Goal: Check status

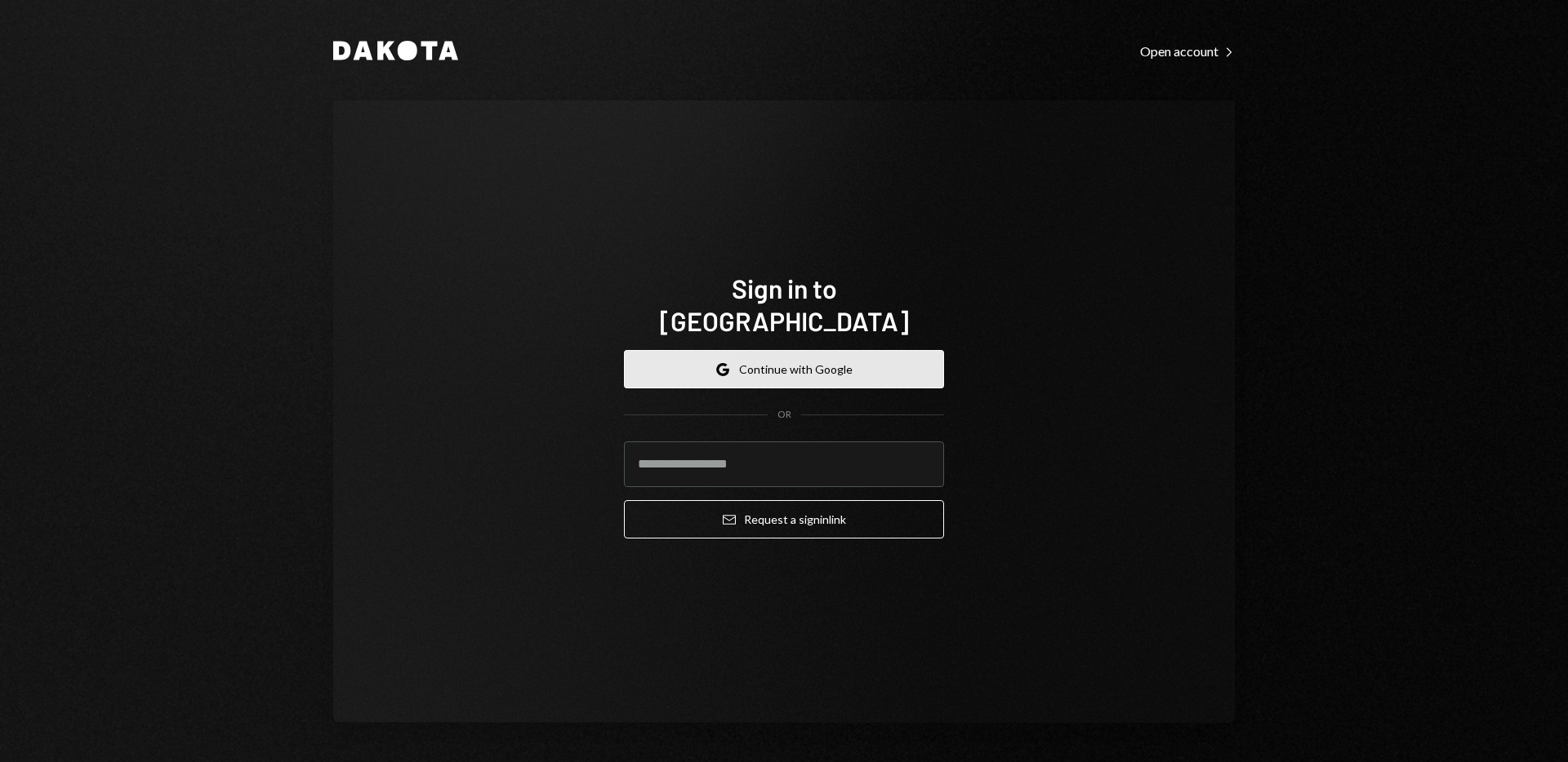
click at [829, 352] on button "Google Continue with Google" at bounding box center [784, 370] width 320 height 38
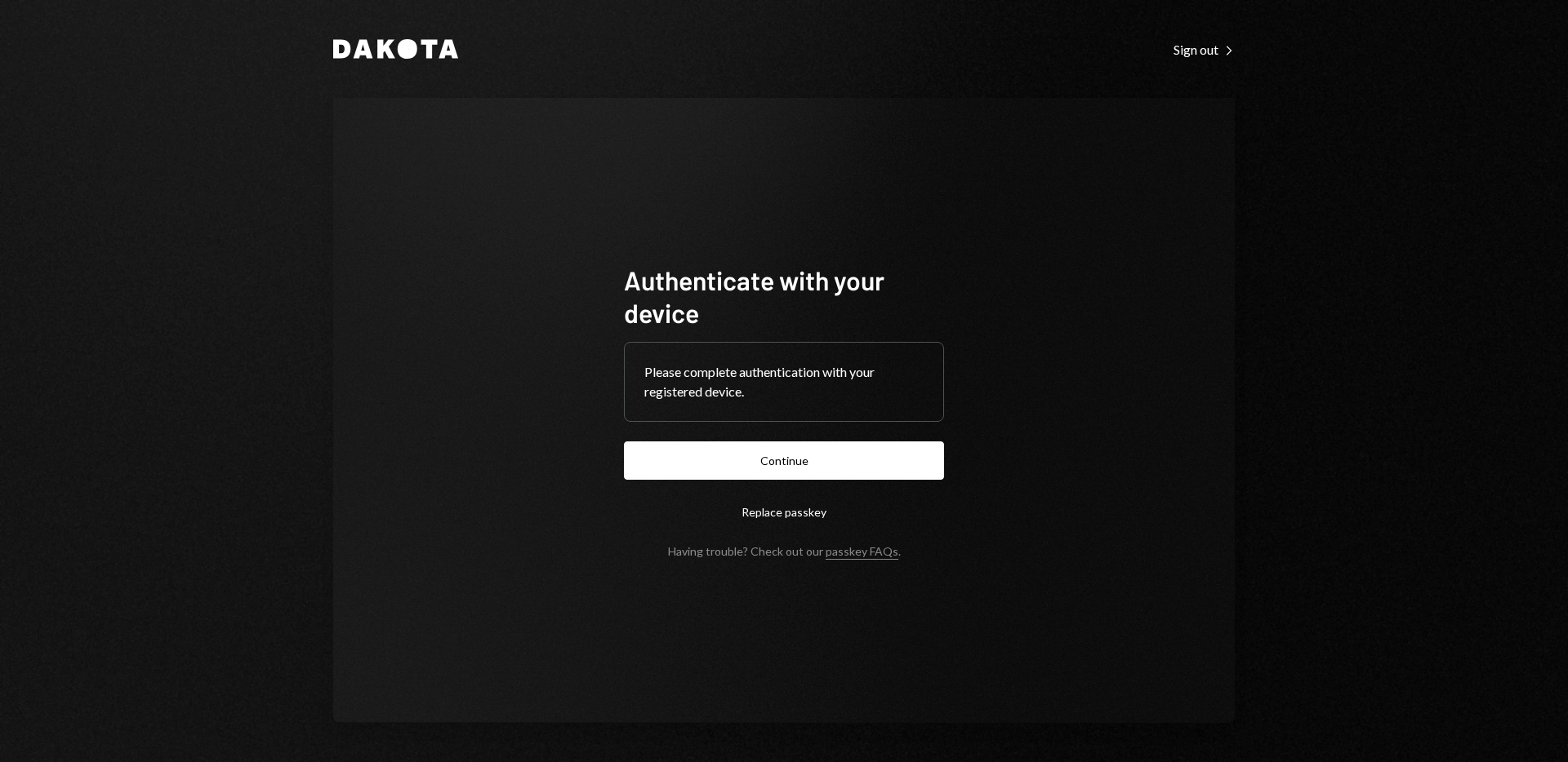
click at [822, 465] on button "Continue" at bounding box center [784, 461] width 320 height 38
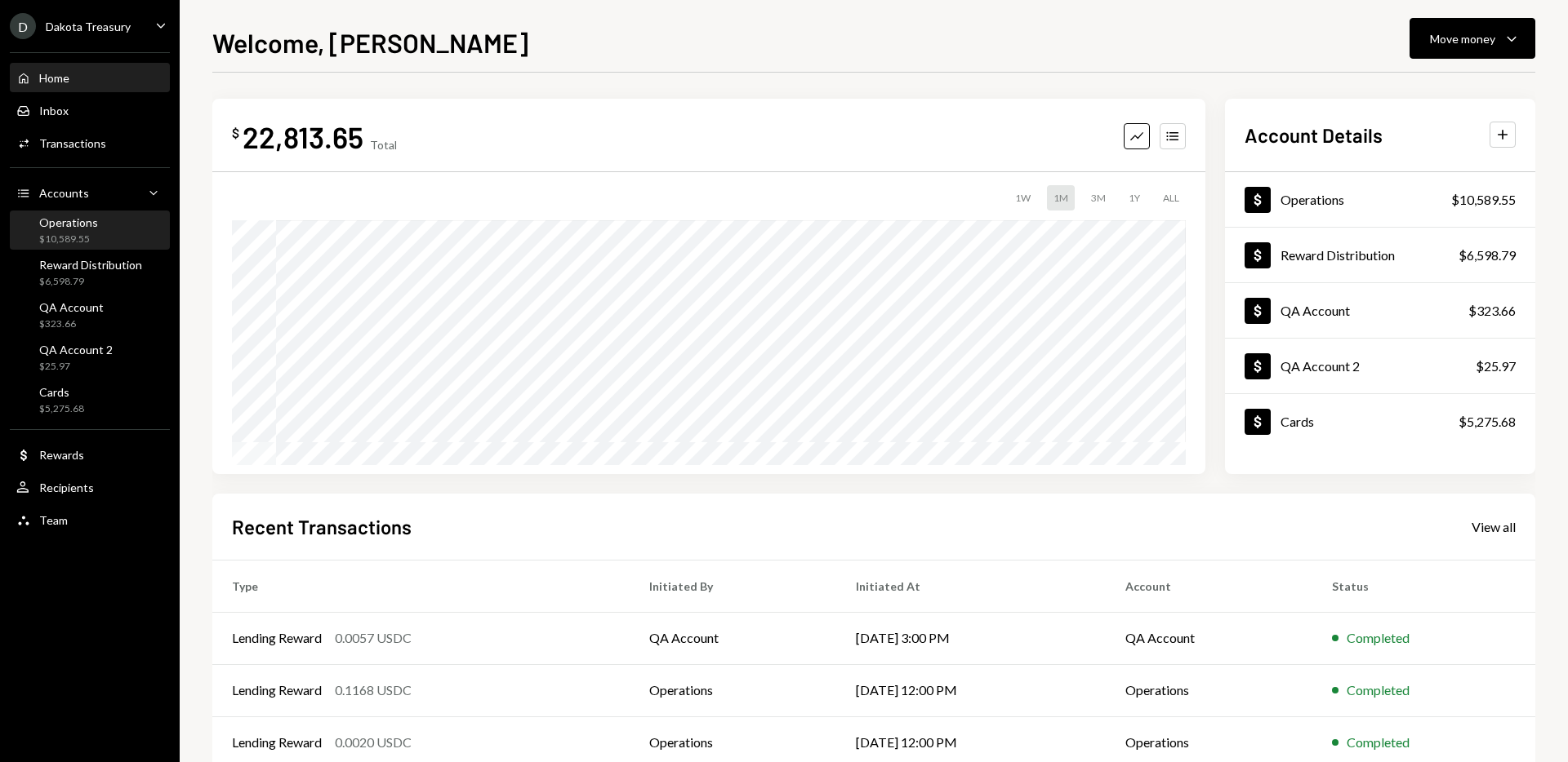
click at [96, 232] on div "Operations $10,589.55" at bounding box center [90, 231] width 147 height 31
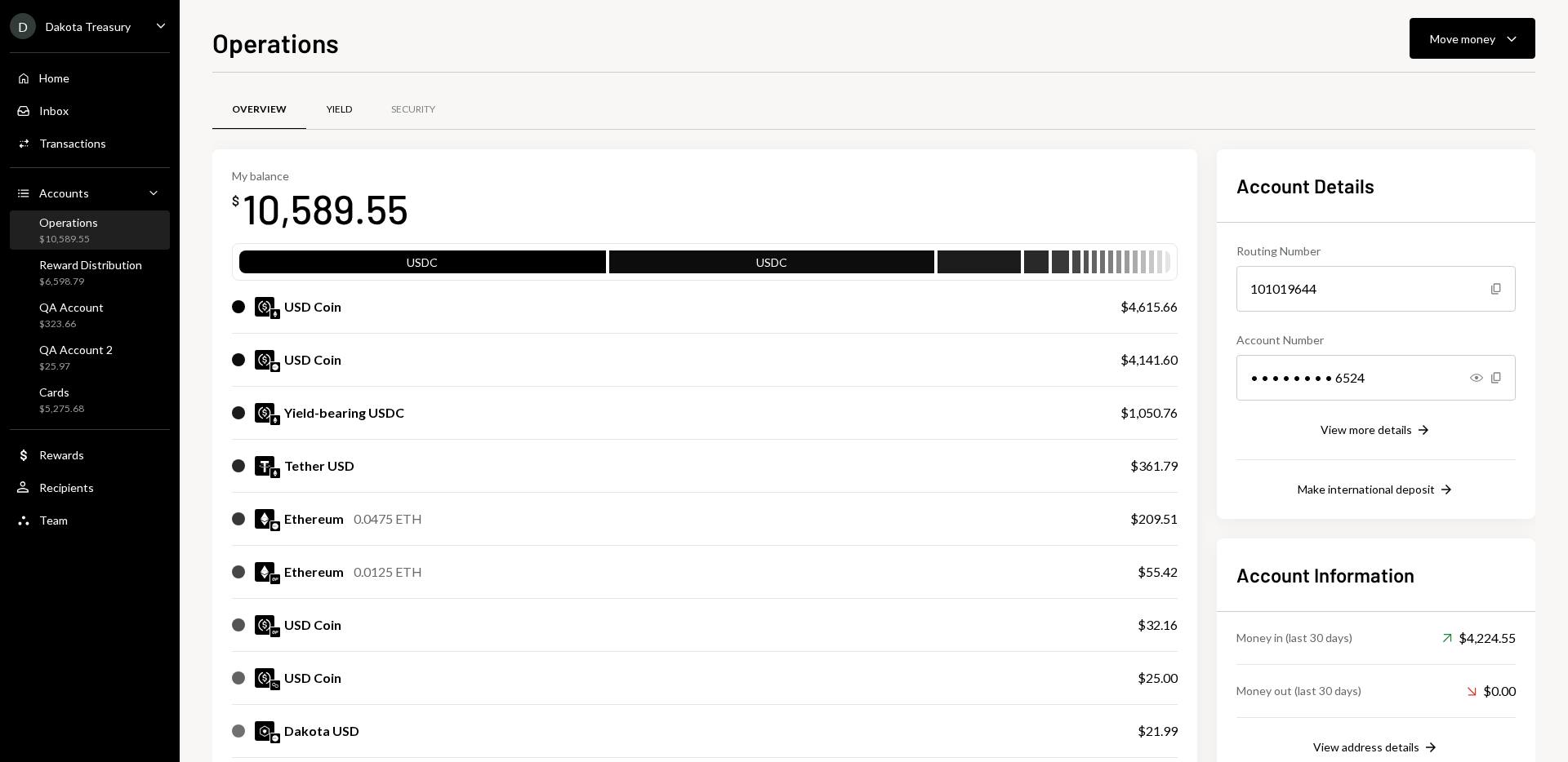
click at [334, 110] on div "Yield" at bounding box center [340, 109] width 26 height 14
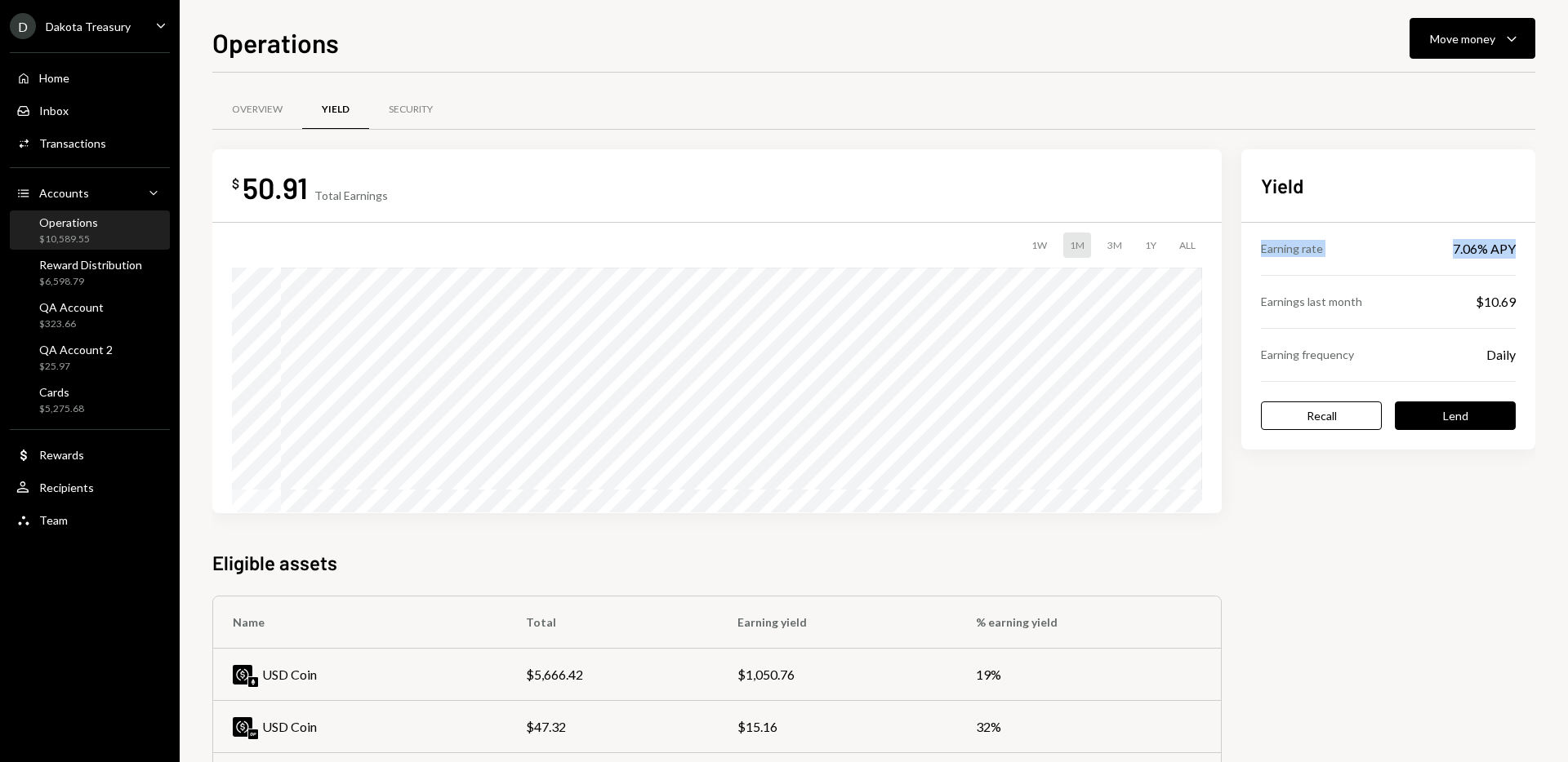
drag, startPoint x: 1262, startPoint y: 248, endPoint x: 1525, endPoint y: 254, distance: 263.1
click at [1525, 254] on div "Yield Earning rate 7.06% APY Earnings last month $10.69 Earning frequency Daily…" at bounding box center [1388, 299] width 294 height 300
drag, startPoint x: 1478, startPoint y: 305, endPoint x: 1528, endPoint y: 306, distance: 50.0
click at [1528, 306] on div "Yield Earning rate 7.06% APY Earnings last month $10.69 Earning frequency Daily…" at bounding box center [1388, 299] width 294 height 300
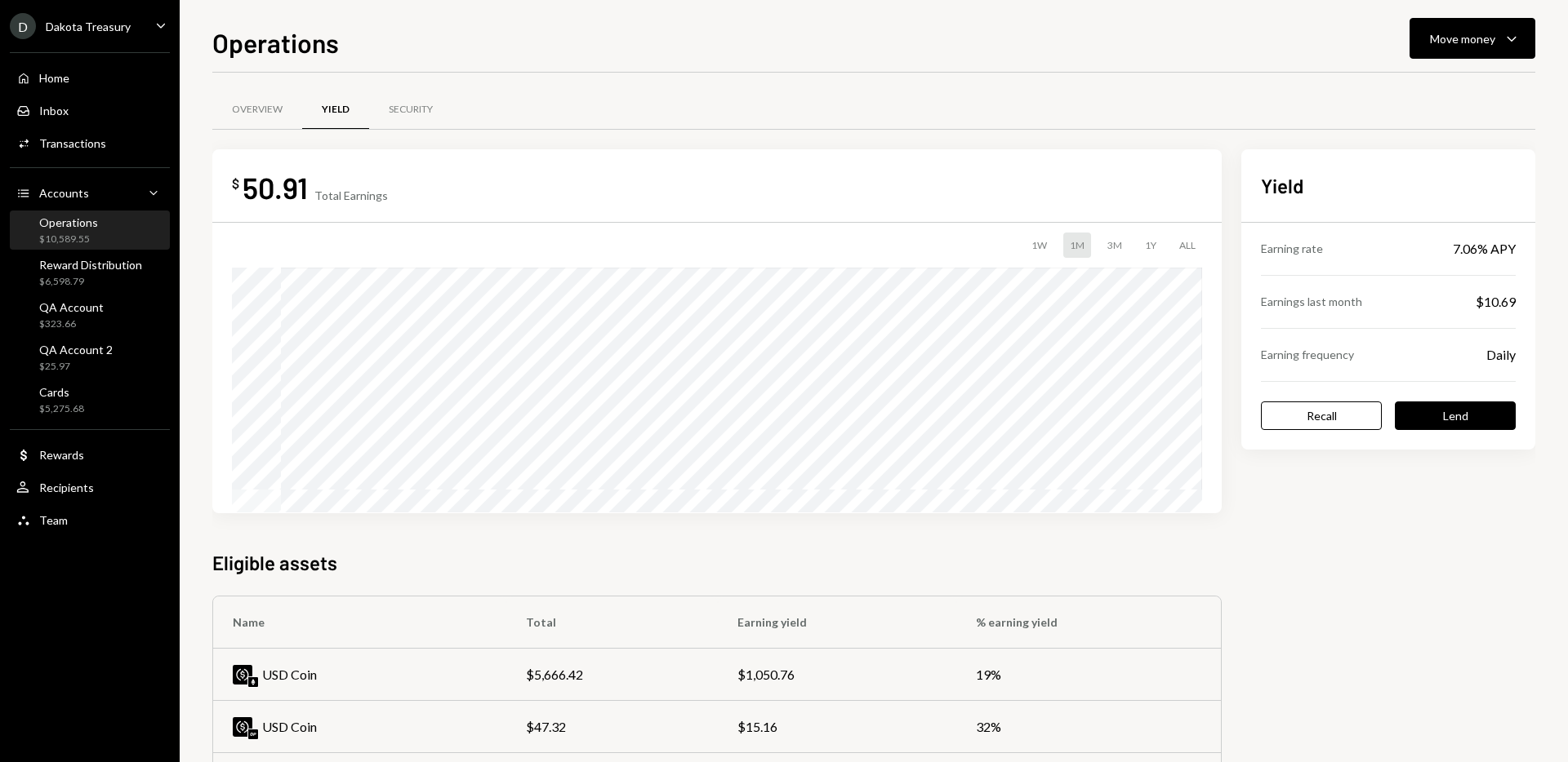
click at [1471, 309] on div "Earnings last month $10.69" at bounding box center [1389, 302] width 254 height 52
